Goal: Task Accomplishment & Management: Use online tool/utility

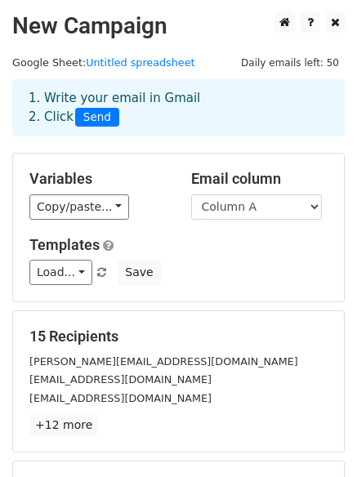
click at [224, 270] on div "Load... No templates saved Save" at bounding box center [178, 271] width 322 height 25
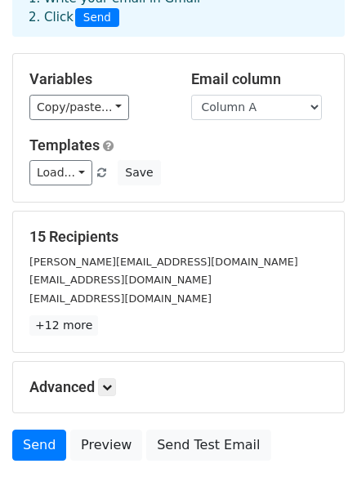
scroll to position [222, 0]
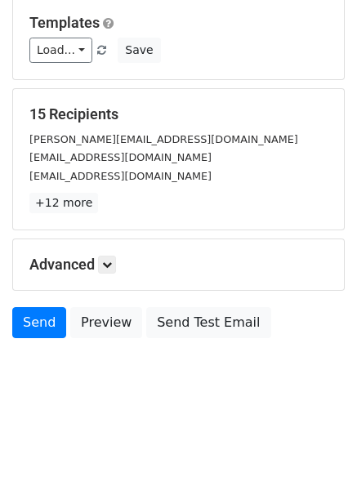
click at [111, 276] on div "Advanced Tracking Track Opens UTM Codes Track Clicks Filters Only include sprea…" at bounding box center [178, 264] width 330 height 51
click at [111, 270] on link at bounding box center [107, 264] width 18 height 18
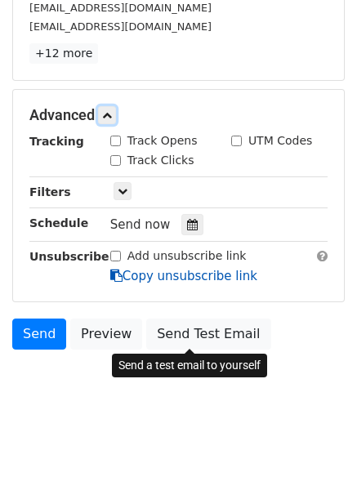
scroll to position [381, 0]
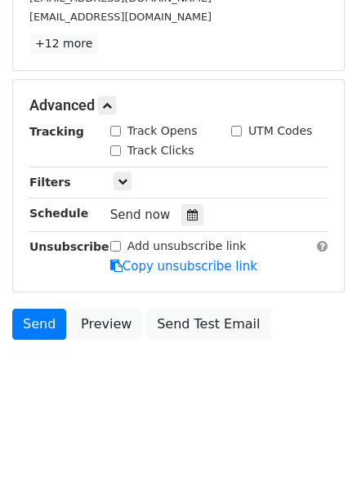
click at [114, 148] on input "Track Clicks" at bounding box center [115, 150] width 11 height 11
checkbox input "true"
click at [114, 127] on input "Track Opens" at bounding box center [115, 131] width 11 height 11
checkbox input "true"
click at [188, 220] on icon at bounding box center [192, 214] width 11 height 11
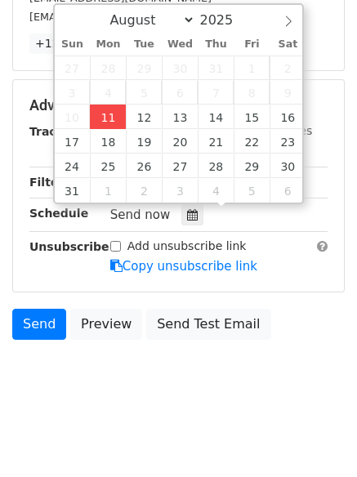
type input "2025-08-11 12:00"
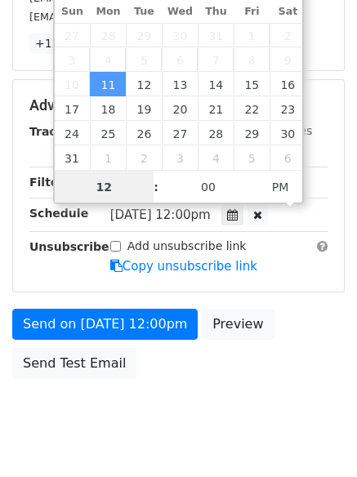
scroll to position [1, 0]
type input "4"
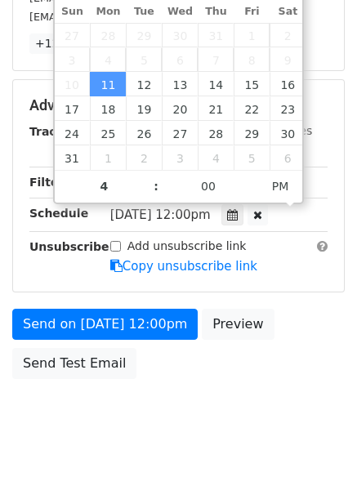
type input "2025-08-11 16:00"
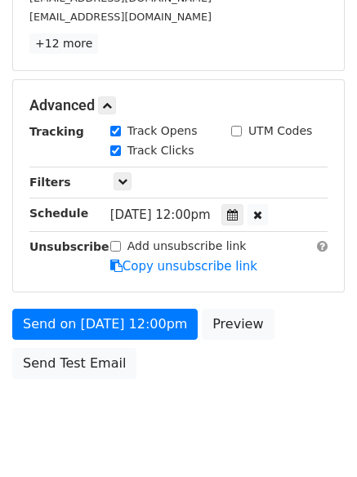
click at [161, 412] on body "New Campaign Daily emails left: 50 Google Sheet: Untitled spreadsheet 1. Write …" at bounding box center [178, 41] width 357 height 821
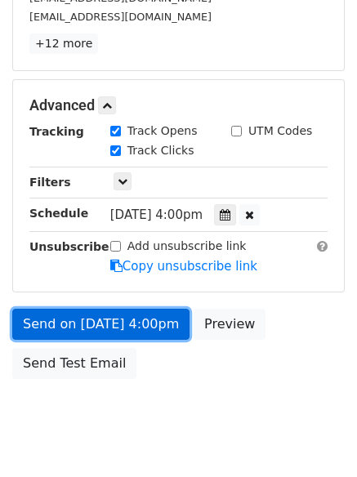
click at [140, 330] on link "Send on Aug 11 at 4:00pm" at bounding box center [100, 323] width 177 height 31
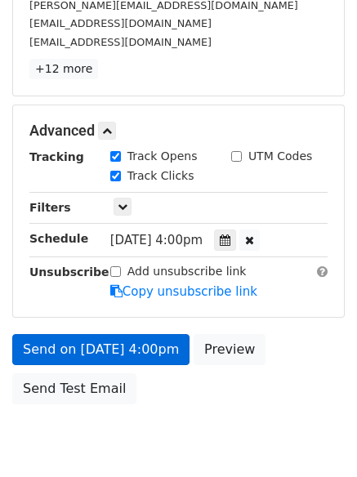
scroll to position [381, 0]
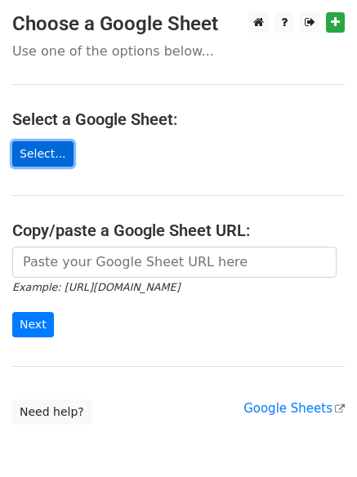
click at [59, 158] on link "Select..." at bounding box center [42, 153] width 61 height 25
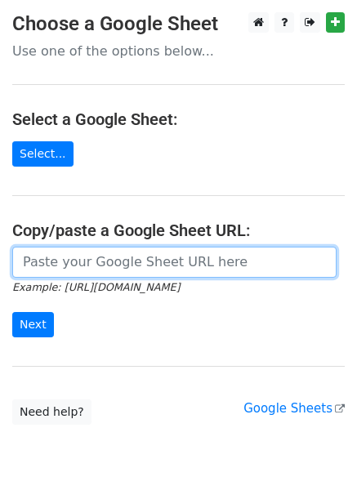
click at [122, 272] on input "url" at bounding box center [174, 261] width 324 height 31
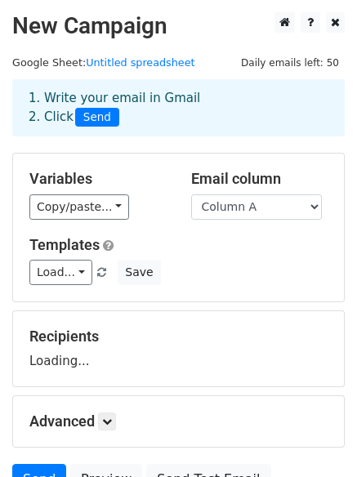
click at [110, 400] on div "Advanced Tracking Track Opens UTM Codes Track Clicks Filters Only include sprea…" at bounding box center [178, 421] width 330 height 51
click at [289, 210] on select "Column A Column B Column C" at bounding box center [256, 206] width 131 height 25
select select "Column B"
click at [191, 194] on select "Column A Column B Column C" at bounding box center [256, 206] width 131 height 25
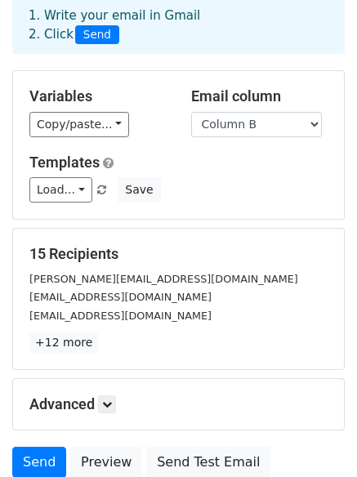
scroll to position [157, 0]
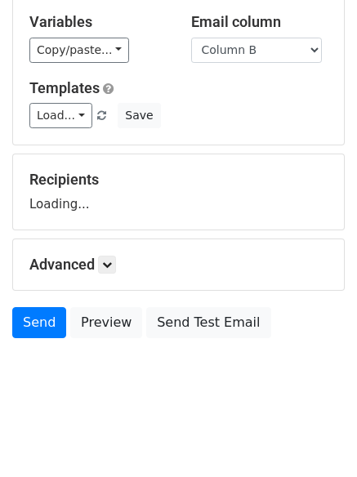
click at [109, 273] on div "Advanced Tracking Track Opens UTM Codes Track Clicks Filters Only include sprea…" at bounding box center [178, 264] width 330 height 51
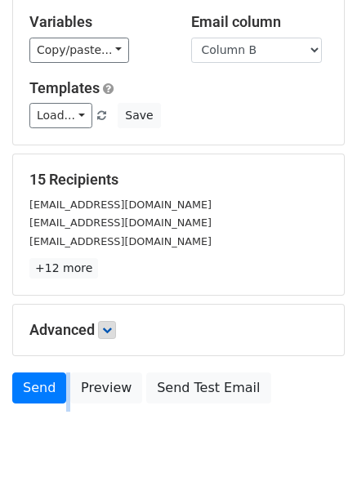
click at [110, 273] on p "+12 more" at bounding box center [178, 268] width 298 height 20
click at [112, 334] on icon at bounding box center [107, 330] width 10 height 10
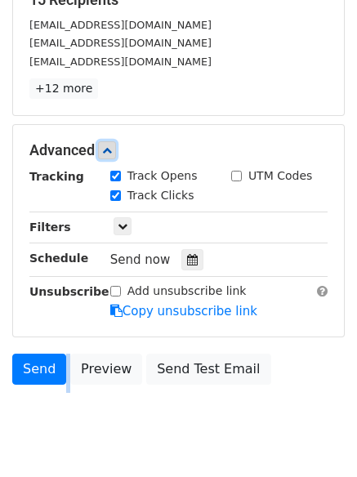
scroll to position [353, 0]
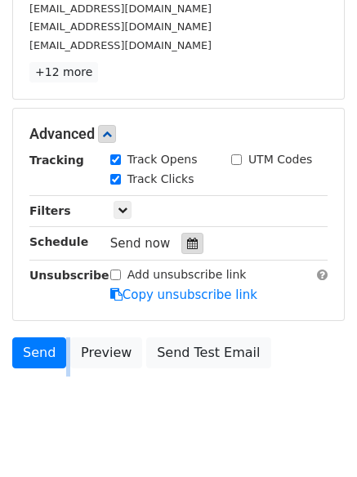
click at [188, 244] on icon at bounding box center [192, 242] width 11 height 11
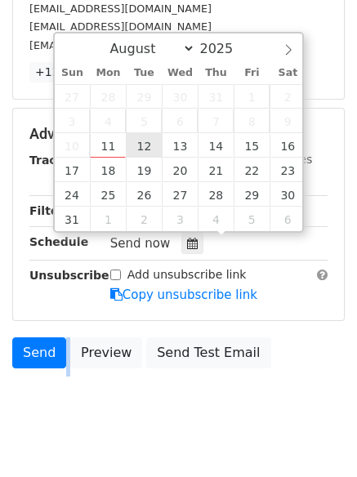
type input "2025-08-12 12:00"
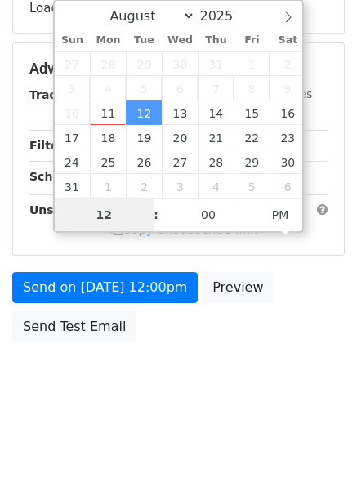
type input "5"
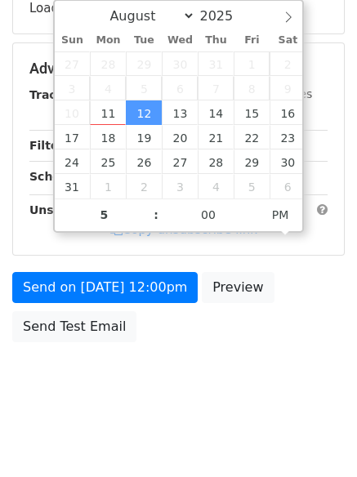
type input "2025-08-12 17:00"
click at [206, 402] on body "New Campaign Daily emails left: 50 Google Sheet: Untitled spreadsheet 1. Write …" at bounding box center [178, 38] width 357 height 756
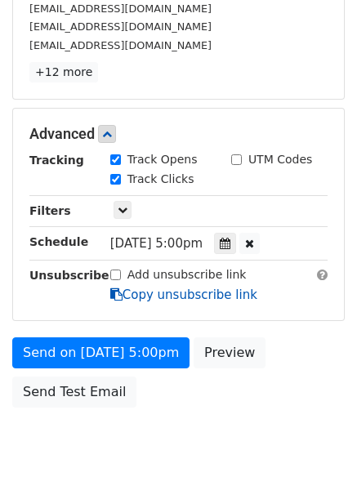
click at [144, 294] on link "Copy unsubscribe link" at bounding box center [183, 294] width 147 height 15
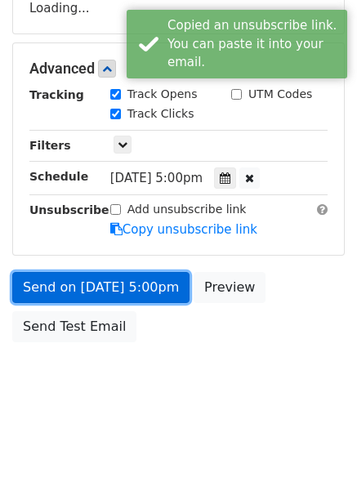
click at [133, 286] on link "Send on Aug 12 at 5:00pm" at bounding box center [100, 287] width 177 height 31
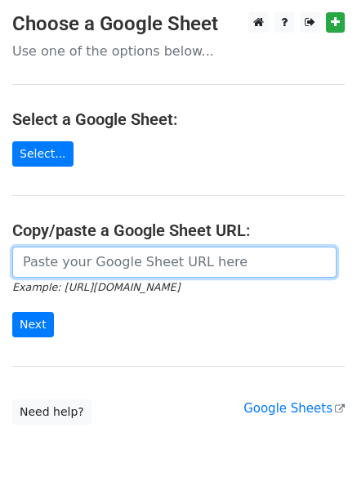
click at [93, 256] on input "url" at bounding box center [174, 261] width 324 height 31
type input "https://docs.google.com/spreadsheets/d/12_xlDsOgXmGnl5NlNl7C3qqpdO9FC8Vg40BNTh8…"
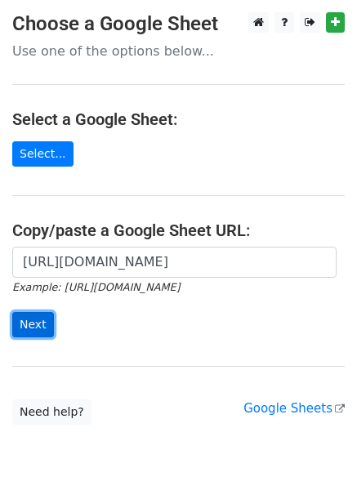
click at [38, 320] on input "Next" at bounding box center [33, 324] width 42 height 25
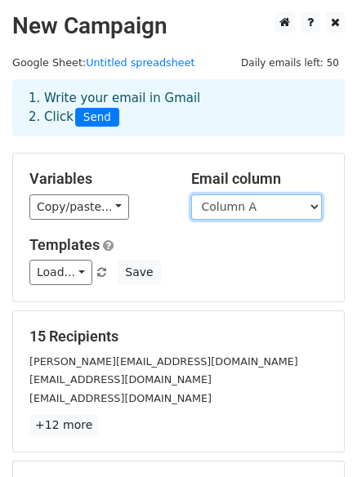
click at [234, 215] on select "Column A Column B Column C" at bounding box center [256, 206] width 131 height 25
select select "Column C"
click at [191, 194] on select "Column A Column B Column C" at bounding box center [256, 206] width 131 height 25
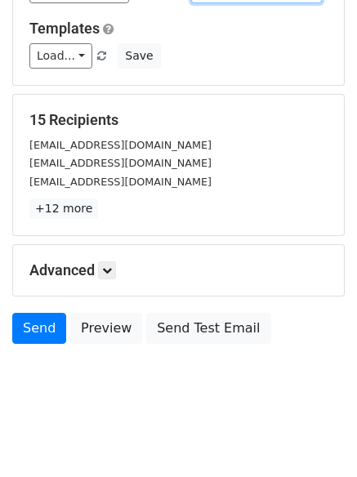
scroll to position [222, 0]
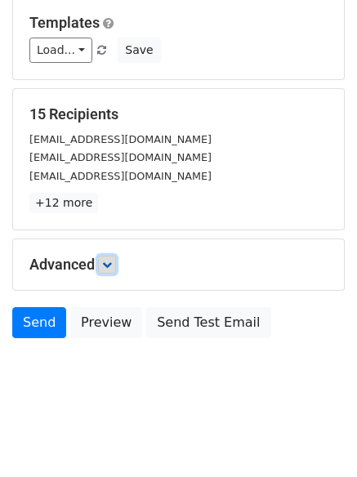
click at [106, 273] on link at bounding box center [107, 264] width 18 height 18
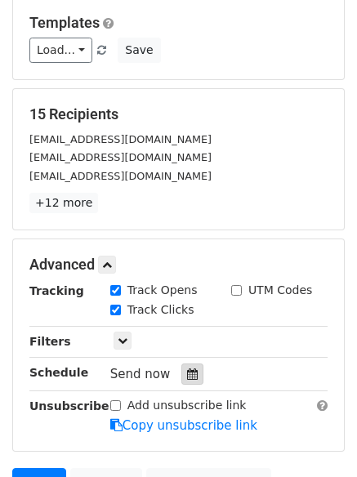
click at [187, 365] on div at bounding box center [192, 373] width 22 height 21
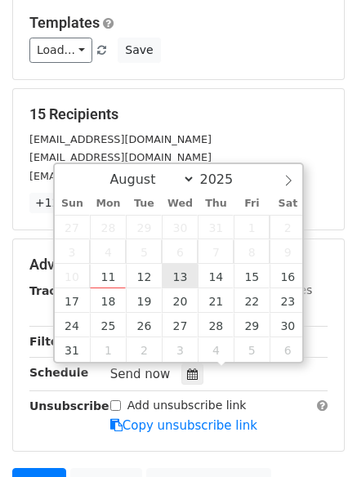
type input "[DATE] 12:00"
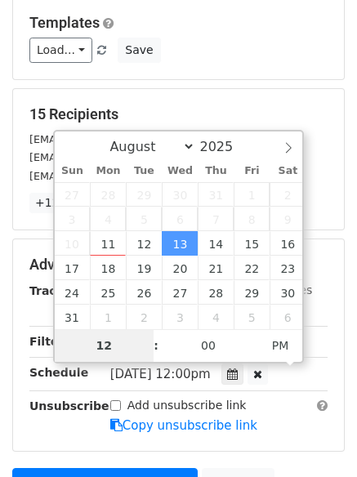
type input "6"
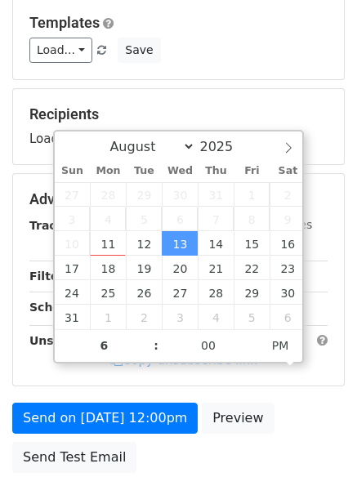
type input "[DATE] 18:00"
click at [239, 438] on div "Send on [DATE] 12:00pm Preview Send Test Email" at bounding box center [178, 441] width 357 height 78
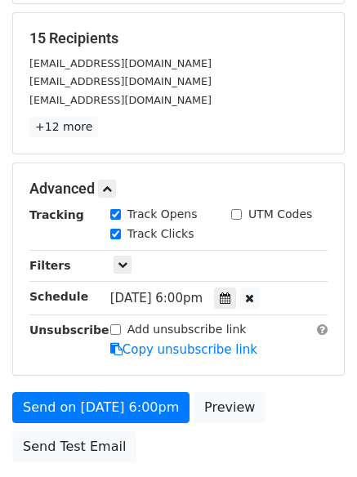
scroll to position [421, 0]
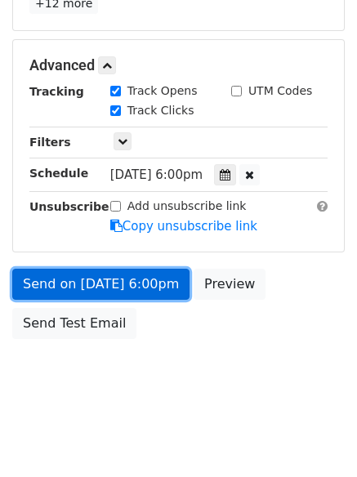
click at [150, 288] on link "Send on [DATE] 6:00pm" at bounding box center [100, 283] width 177 height 31
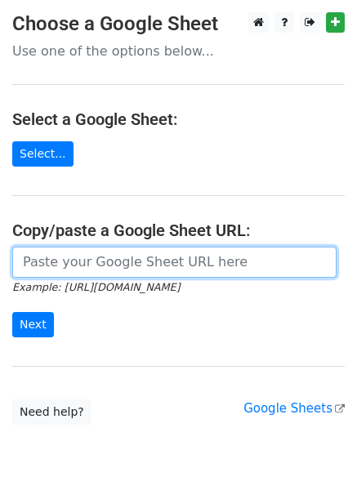
click at [111, 268] on input "url" at bounding box center [174, 261] width 324 height 31
type input "[URL][DOMAIN_NAME]"
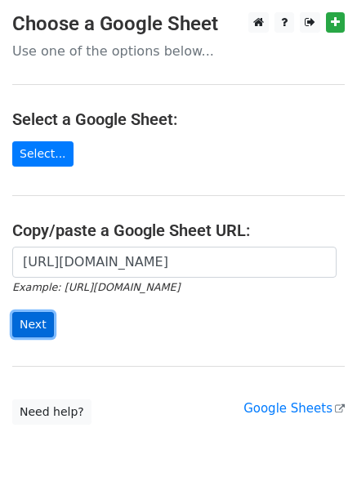
click at [19, 316] on input "Next" at bounding box center [33, 324] width 42 height 25
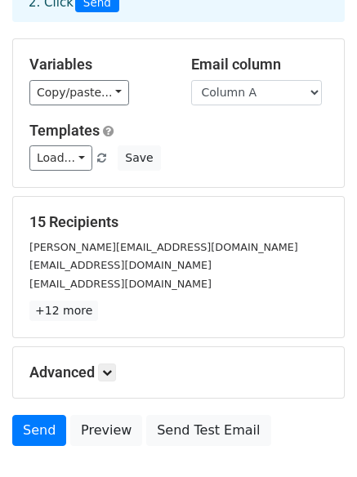
scroll to position [222, 0]
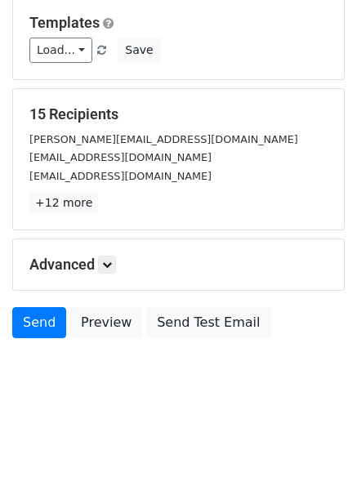
click at [121, 268] on h5 "Advanced" at bounding box center [178, 264] width 298 height 18
click at [104, 266] on link at bounding box center [107, 264] width 18 height 18
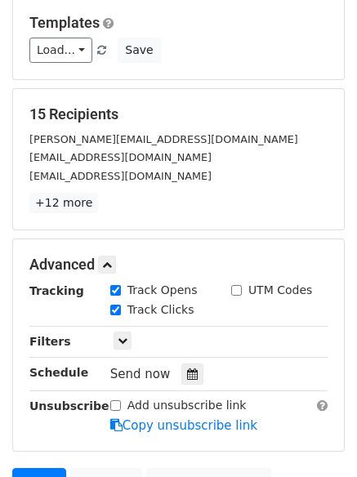
click at [190, 357] on hr at bounding box center [178, 357] width 298 height 1
click at [187, 375] on icon at bounding box center [192, 373] width 11 height 11
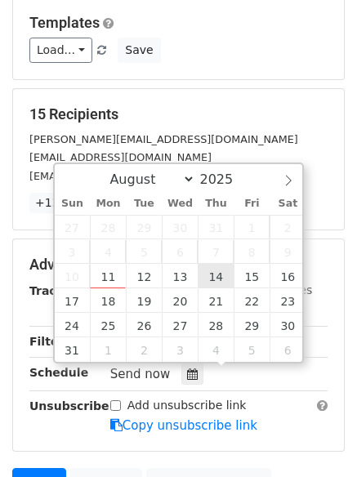
type input "2025-08-14 12:00"
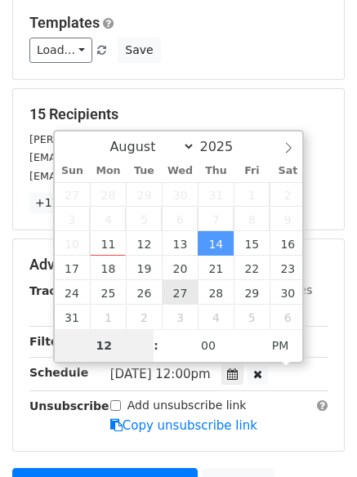
type input "7"
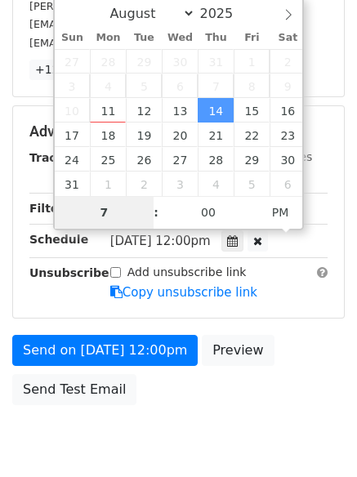
scroll to position [421, 0]
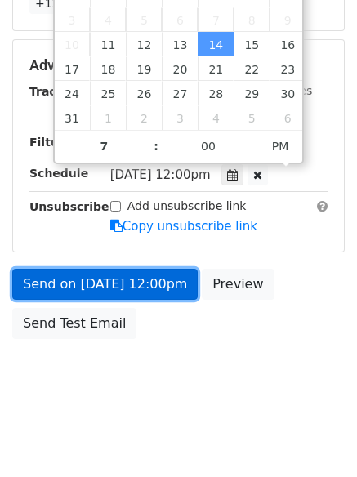
type input "2025-08-14 19:00"
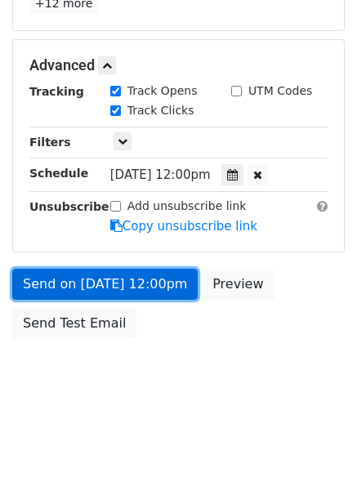
click at [152, 288] on link "Send on Aug 14 at 12:00pm" at bounding box center [104, 283] width 185 height 31
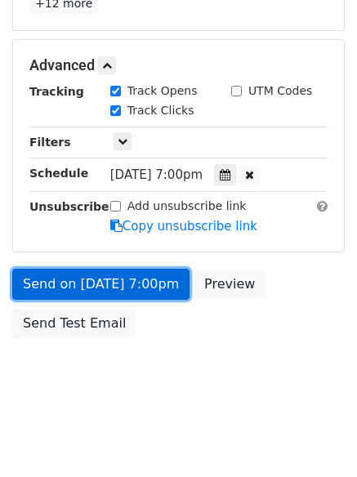
click at [39, 278] on link "Send on Aug 14 at 7:00pm" at bounding box center [100, 283] width 177 height 31
click at [100, 290] on link "Send on Aug 14 at 7:00pm" at bounding box center [100, 283] width 177 height 31
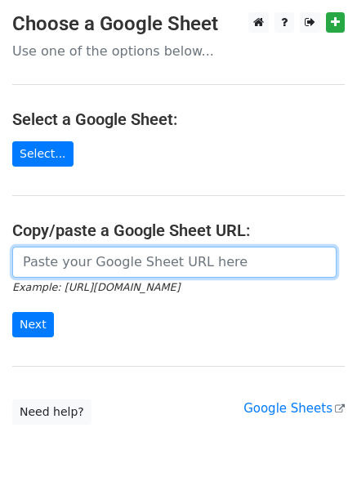
click at [138, 263] on input "url" at bounding box center [174, 261] width 324 height 31
type input "[URL][DOMAIN_NAME]"
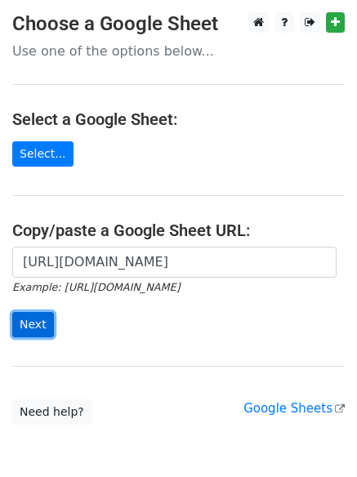
click at [43, 335] on input "Next" at bounding box center [33, 324] width 42 height 25
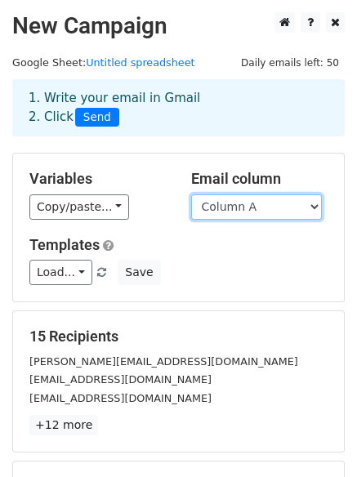
click at [266, 206] on select "Column A Column B Column C" at bounding box center [256, 206] width 131 height 25
select select "Column B"
click at [191, 194] on select "Column A Column B Column C" at bounding box center [256, 206] width 131 height 25
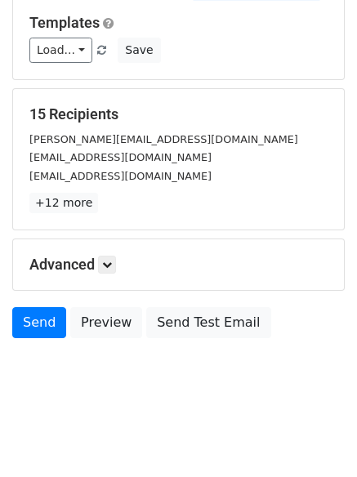
scroll to position [157, 0]
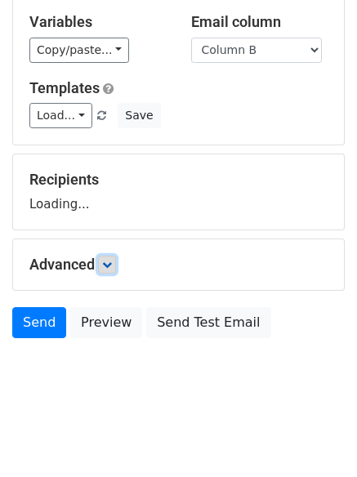
click at [108, 264] on form "Variables Copy/paste... {{Column A}} {{Column B}} {{Column C}} Email column Col…" at bounding box center [178, 171] width 332 height 350
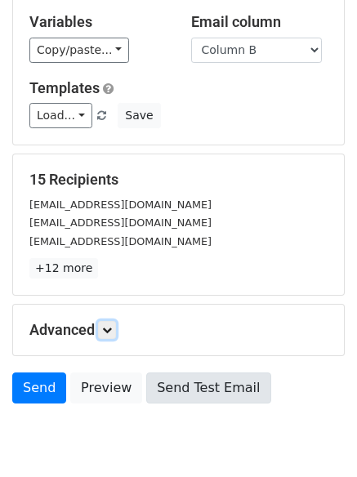
scroll to position [222, 0]
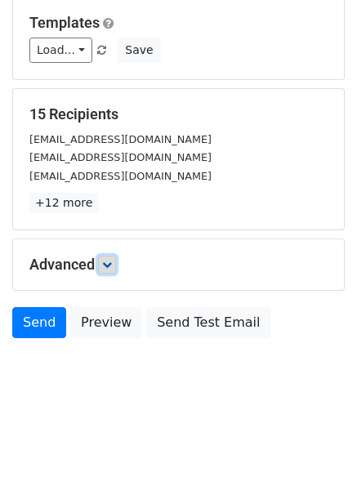
click at [110, 259] on icon at bounding box center [107, 264] width 10 height 10
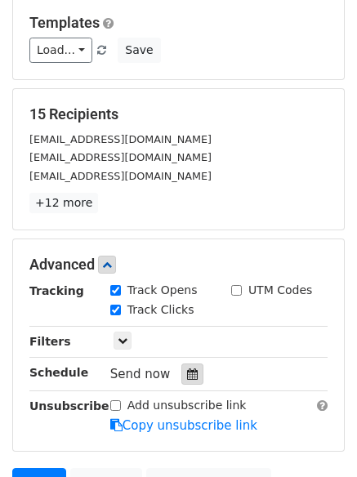
click at [187, 375] on icon at bounding box center [192, 373] width 11 height 11
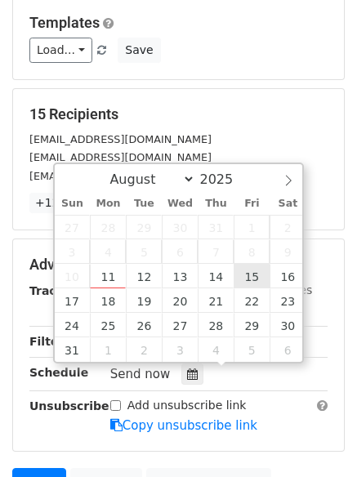
type input "[DATE] 12:00"
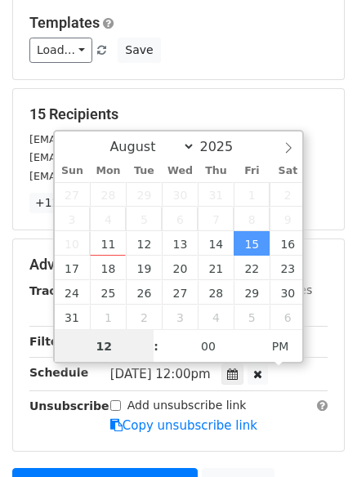
scroll to position [1, 0]
type input "8"
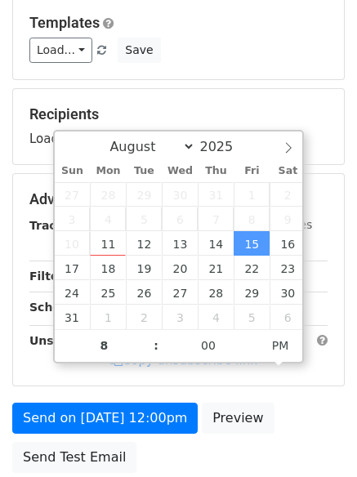
type input "[DATE] 20:00"
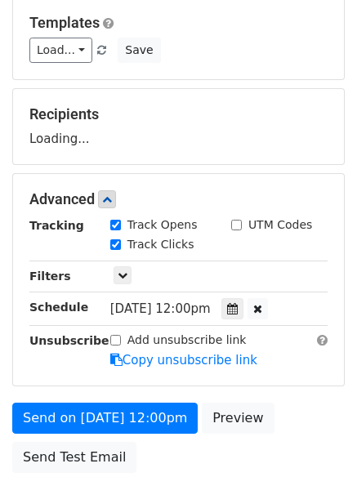
click at [215, 443] on div "Send on Aug 15 at 12:00pm Preview Send Test Email" at bounding box center [178, 441] width 357 height 78
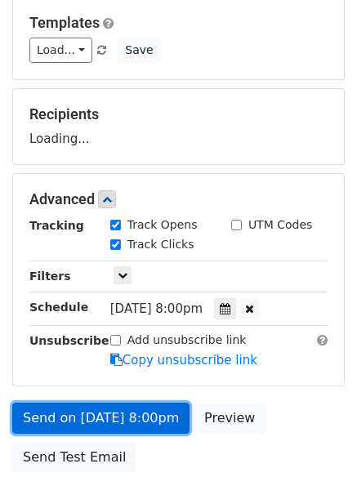
click at [157, 419] on link "Send on Aug 15 at 8:00pm" at bounding box center [100, 417] width 177 height 31
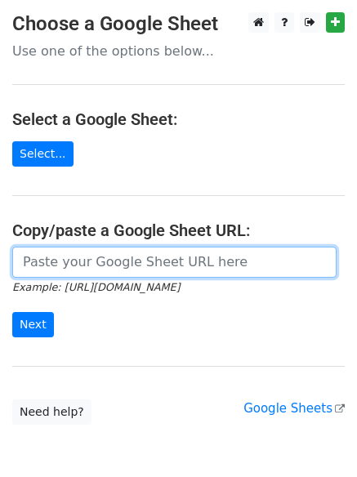
click at [122, 270] on input "url" at bounding box center [174, 261] width 324 height 31
type input "https://docs.google.com/spreadsheets/d/12_xlDsOgXmGnl5NlNl7C3qqpdO9FC8Vg40BNTh8…"
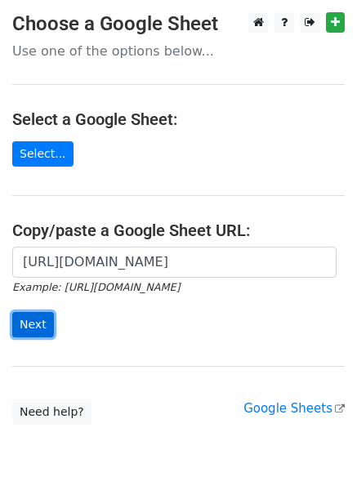
click at [30, 329] on input "Next" at bounding box center [33, 324] width 42 height 25
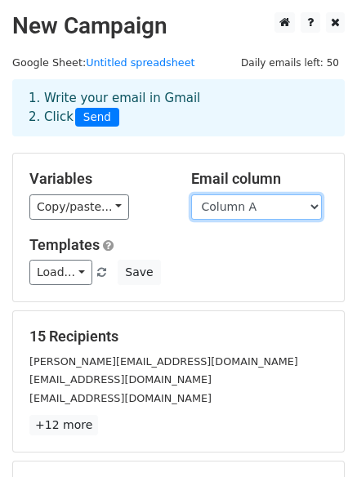
click at [277, 210] on select "Column A Column B Column C" at bounding box center [256, 206] width 131 height 25
select select "Column C"
click at [191, 194] on select "Column A Column B Column C" at bounding box center [256, 206] width 131 height 25
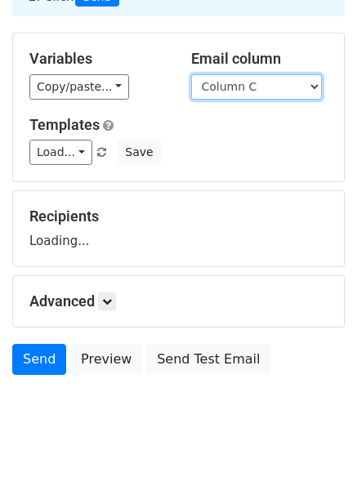
scroll to position [157, 0]
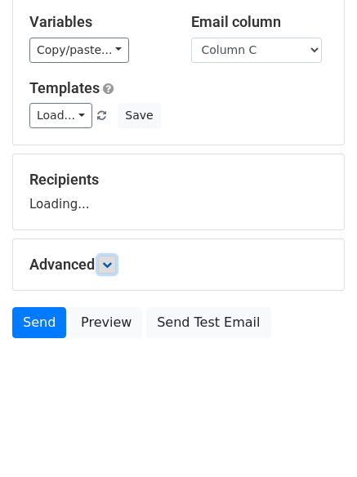
click at [112, 265] on icon at bounding box center [107, 264] width 10 height 10
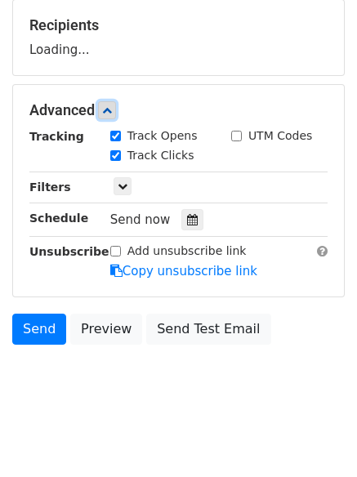
scroll to position [313, 0]
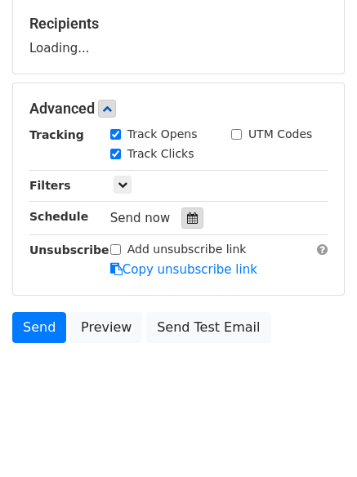
click at [187, 217] on icon at bounding box center [192, 217] width 11 height 11
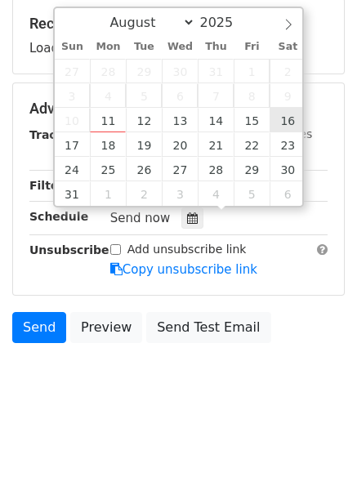
type input "[DATE] 12:00"
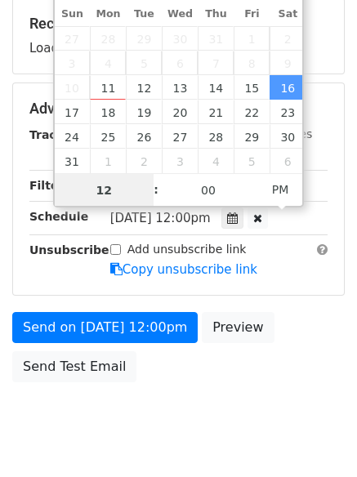
scroll to position [1, 0]
type input "9"
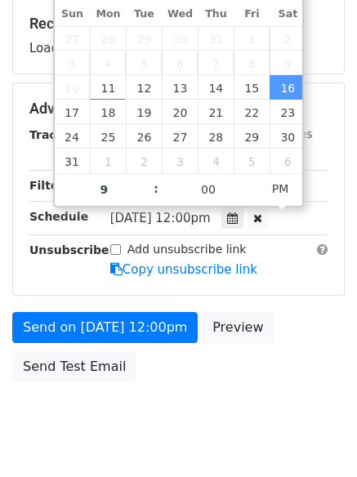
type input "[DATE] 21:00"
click at [290, 295] on form "Variables Copy/paste... {{Column A}} {{Column B}} {{Column C}} Email column Col…" at bounding box center [178, 115] width 332 height 550
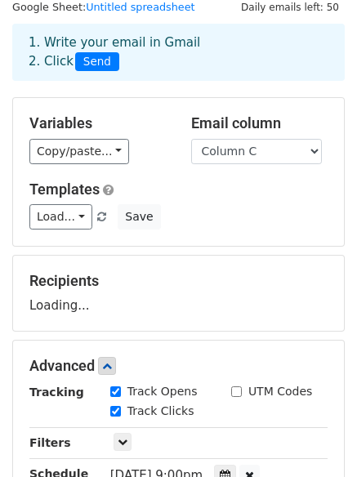
scroll to position [356, 0]
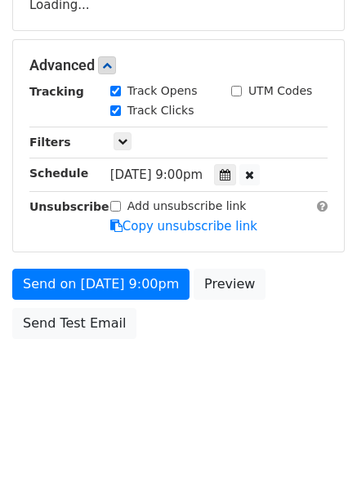
click at [49, 235] on div "Advanced Tracking Track Opens UTM Codes Track Clicks Filters Only include sprea…" at bounding box center [178, 145] width 330 height 211
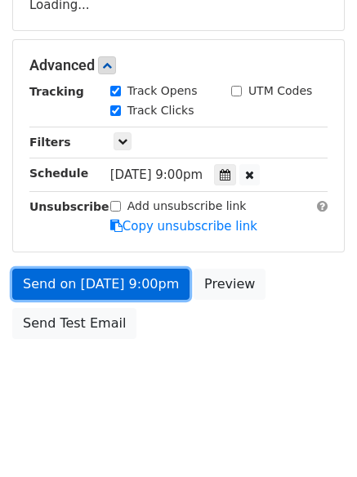
click at [122, 274] on link "Send on [DATE] 9:00pm" at bounding box center [100, 283] width 177 height 31
click at [114, 277] on link "Send on [DATE] 9:00pm" at bounding box center [100, 283] width 177 height 31
